Goal: Navigation & Orientation: Go to known website

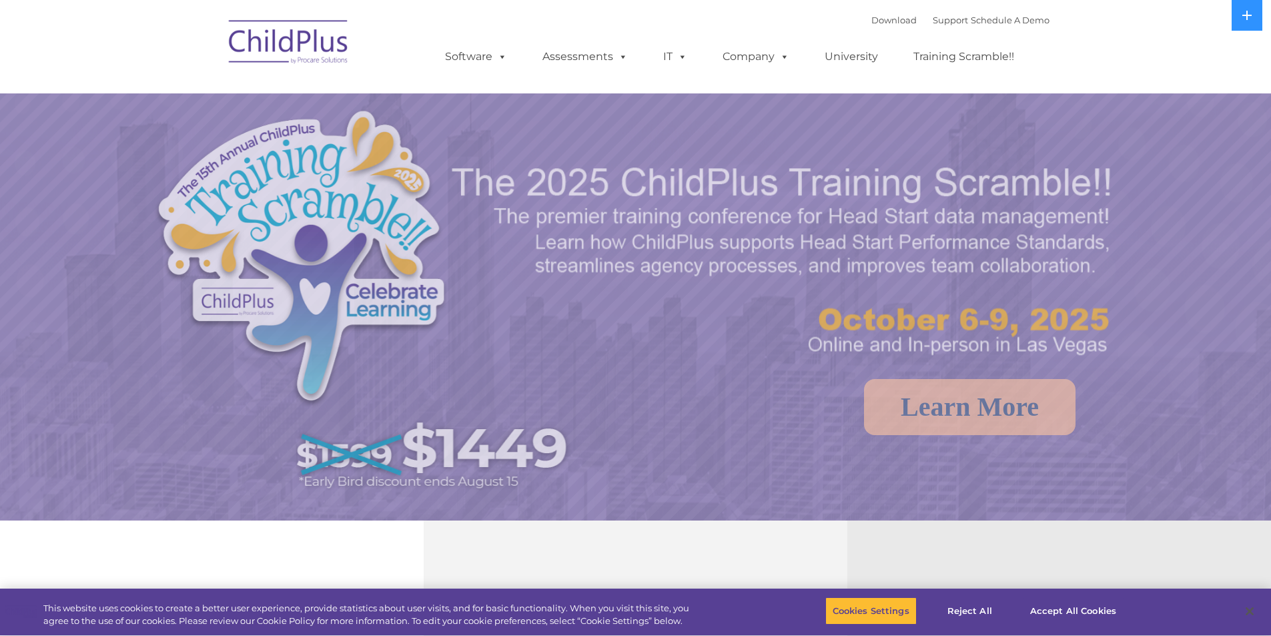
select select "MEDIUM"
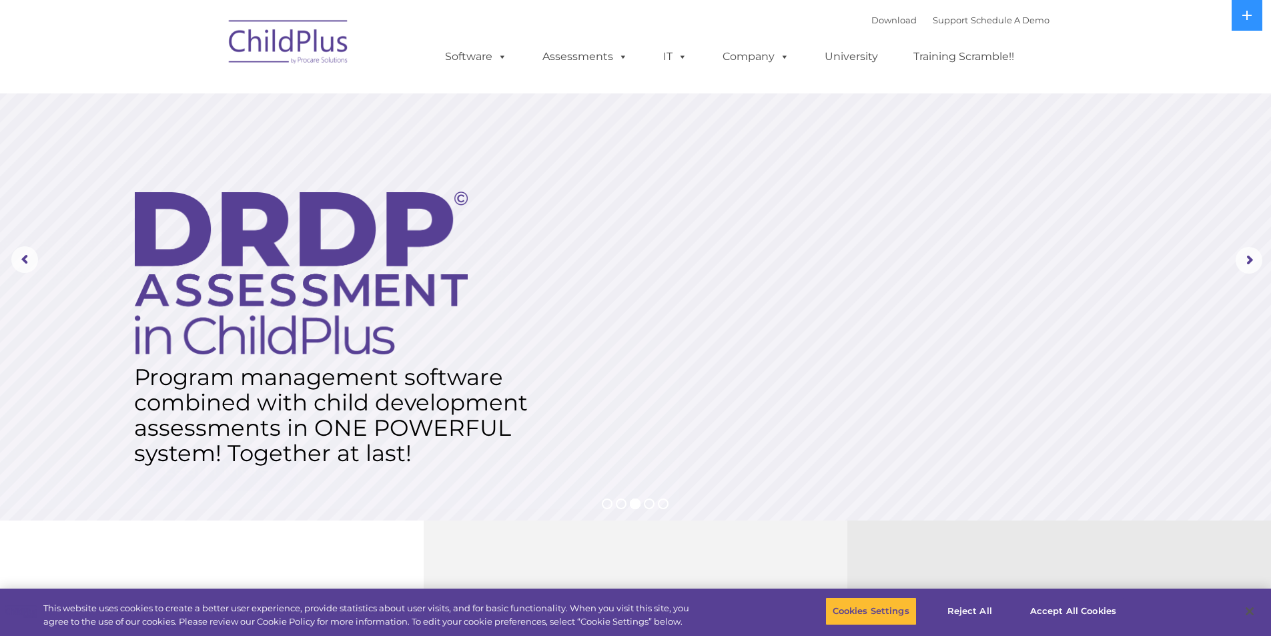
click at [260, 47] on img at bounding box center [288, 44] width 133 height 67
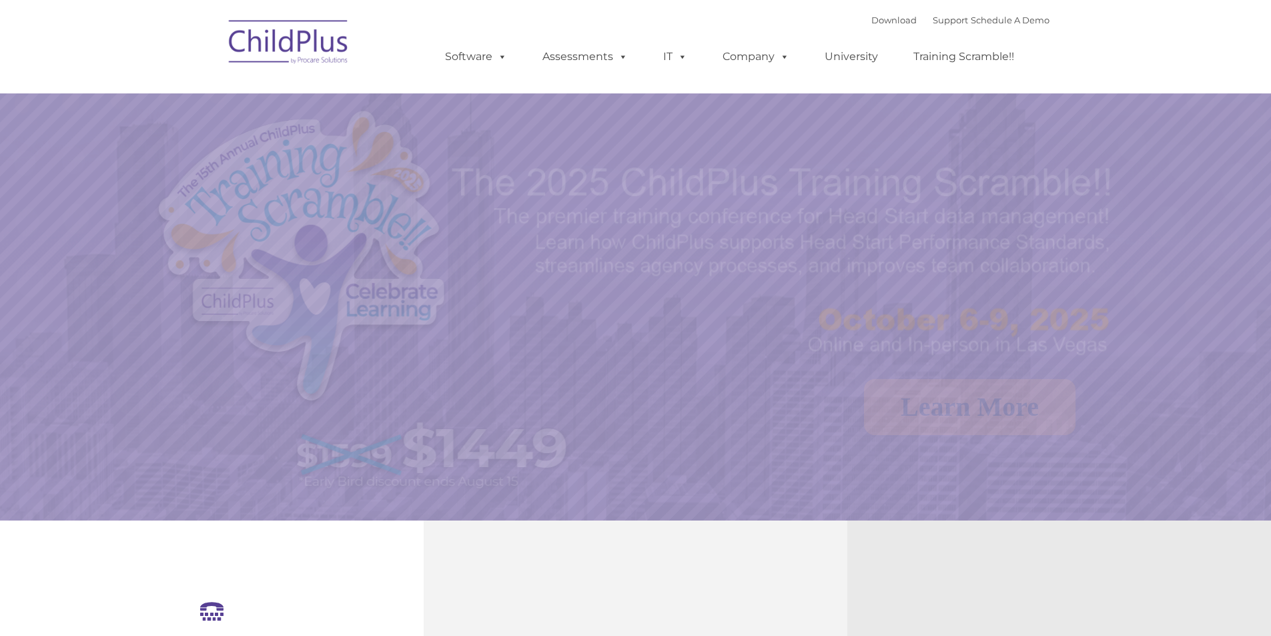
select select "MEDIUM"
